Goal: Information Seeking & Learning: Learn about a topic

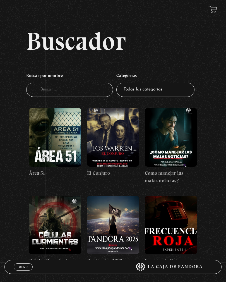
click at [90, 91] on input "Buscador" at bounding box center [69, 89] width 87 height 14
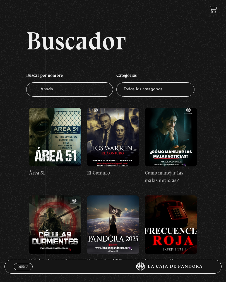
type input "Añadon"
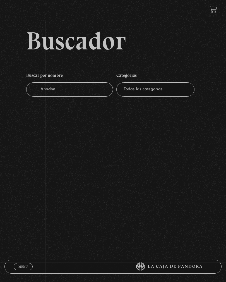
click at [88, 91] on input "[PERSON_NAME]" at bounding box center [69, 89] width 87 height 14
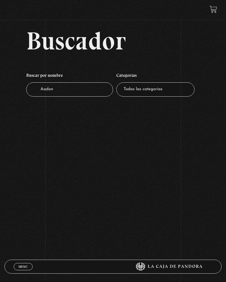
type input "Abadon"
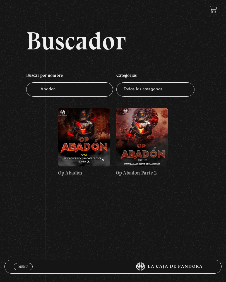
click at [153, 151] on figure at bounding box center [142, 137] width 52 height 59
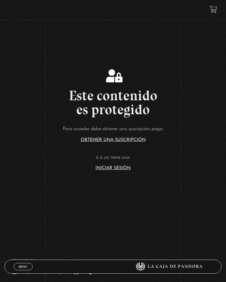
click at [123, 170] on link "Iniciar Sesión" at bounding box center [113, 168] width 35 height 4
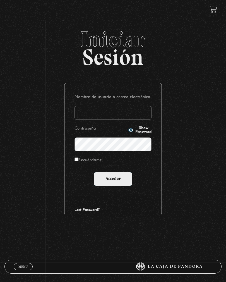
type input "[PERSON_NAME]"
click at [113, 179] on input "Acceder" at bounding box center [113, 179] width 39 height 14
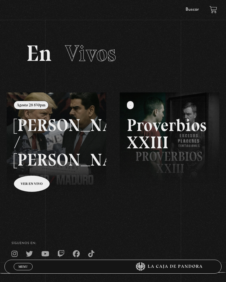
click at [191, 12] on link "Buscar" at bounding box center [192, 9] width 13 height 4
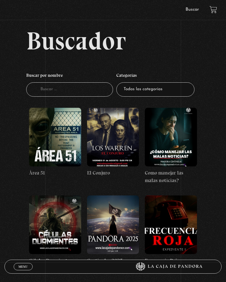
click at [79, 96] on input "Buscador" at bounding box center [69, 89] width 87 height 14
type input "A"
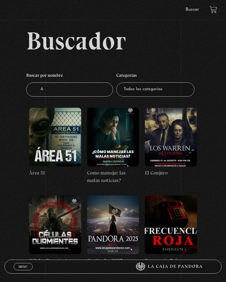
click at [84, 92] on input "A" at bounding box center [69, 89] width 87 height 14
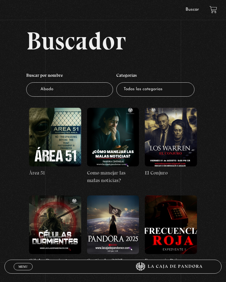
type input "Abadon"
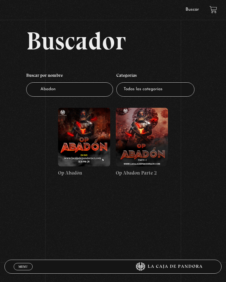
click at [149, 155] on figure at bounding box center [142, 137] width 52 height 59
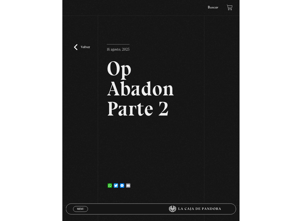
scroll to position [6, 0]
